Goal: Transaction & Acquisition: Purchase product/service

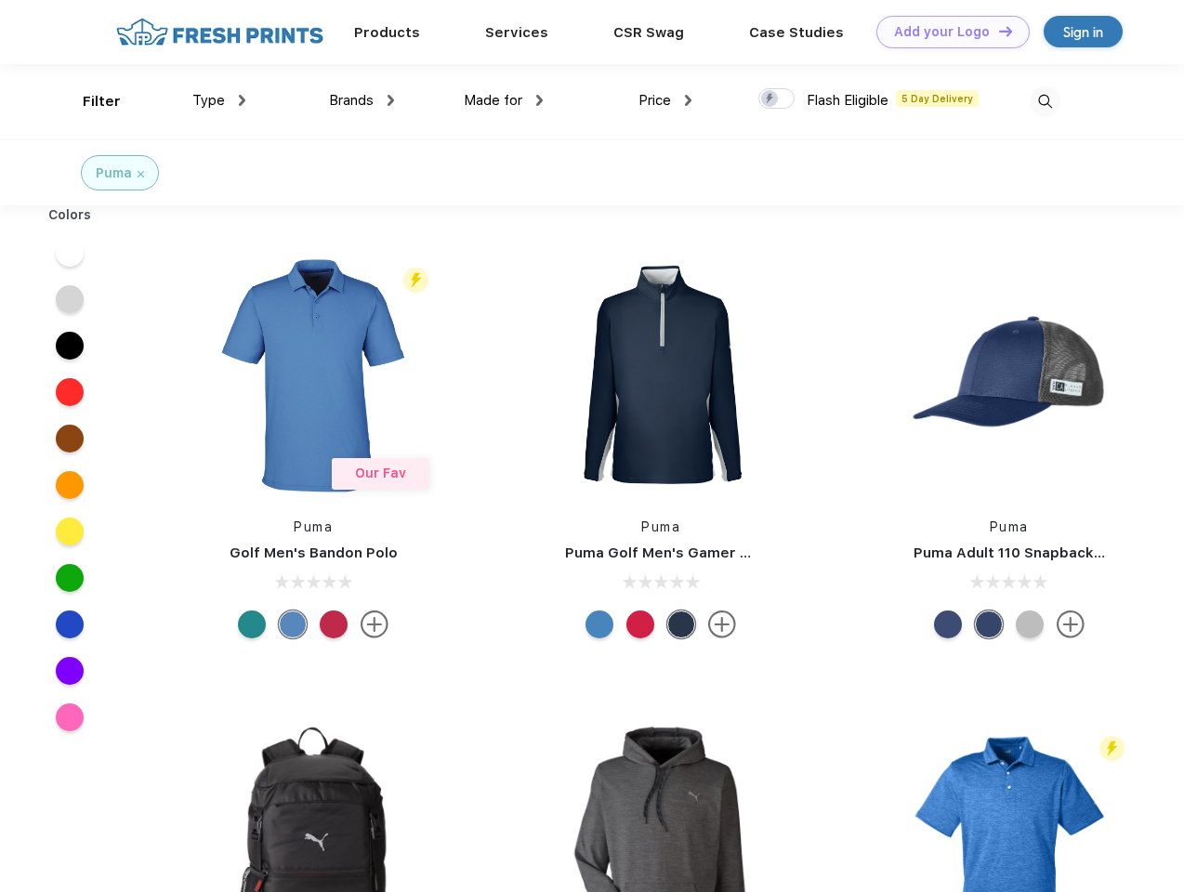
click at [946, 32] on link "Add your Logo Design Tool" at bounding box center [952, 32] width 153 height 33
click at [0, 0] on div "Design Tool" at bounding box center [0, 0] width 0 height 0
click at [997, 31] on link "Add your Logo Design Tool" at bounding box center [952, 32] width 153 height 33
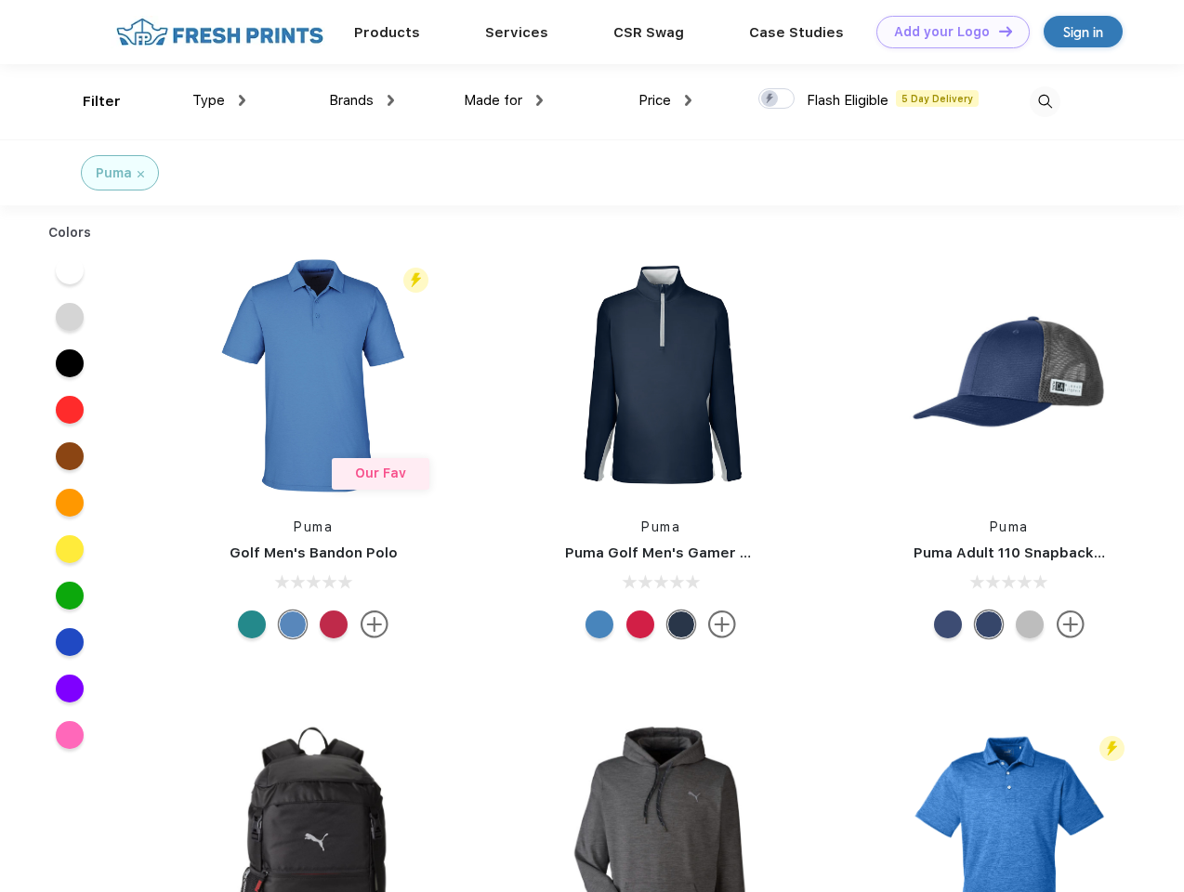
click at [89, 101] on div "Filter" at bounding box center [102, 101] width 38 height 21
click at [219, 100] on span "Type" at bounding box center [208, 100] width 33 height 17
click at [361, 100] on span "Brands" at bounding box center [351, 100] width 45 height 17
click at [504, 100] on span "Made for" at bounding box center [493, 100] width 59 height 17
click at [665, 100] on span "Price" at bounding box center [654, 100] width 33 height 17
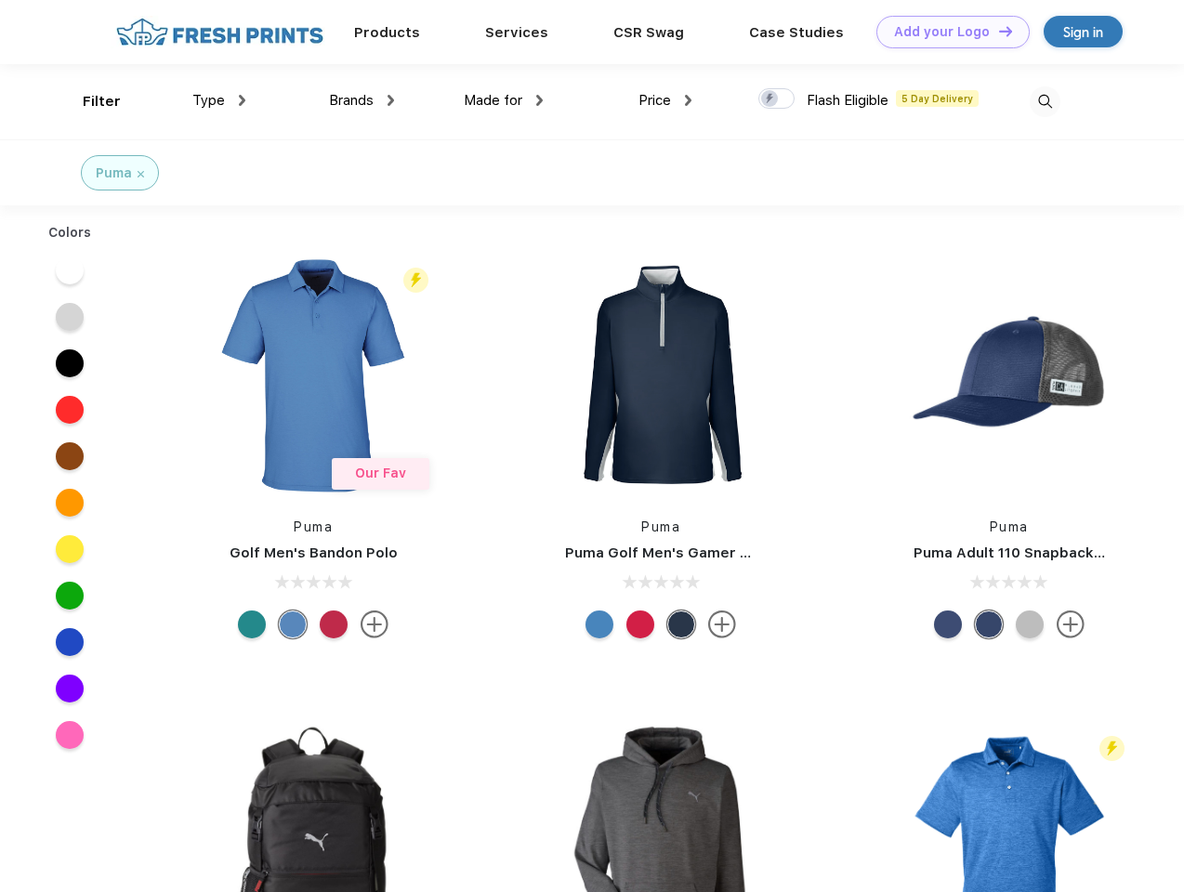
click at [777, 99] on div at bounding box center [776, 98] width 36 height 20
click at [770, 99] on input "checkbox" at bounding box center [764, 93] width 12 height 12
click at [1045, 101] on img at bounding box center [1045, 101] width 31 height 31
